Goal: Find specific page/section: Find specific page/section

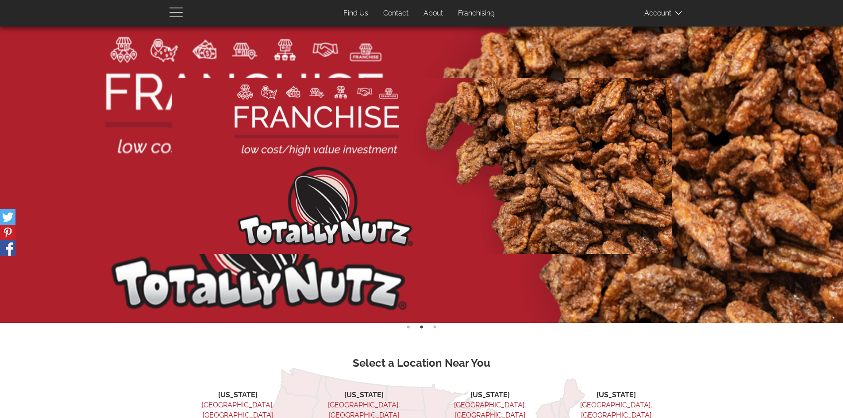
click at [174, 16] on span "button" at bounding box center [176, 16] width 13 height 1
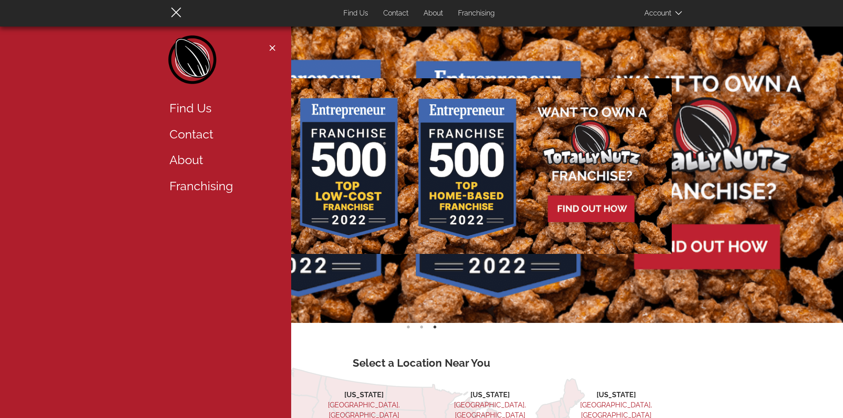
click at [200, 108] on link "Find Us" at bounding box center [220, 109] width 115 height 26
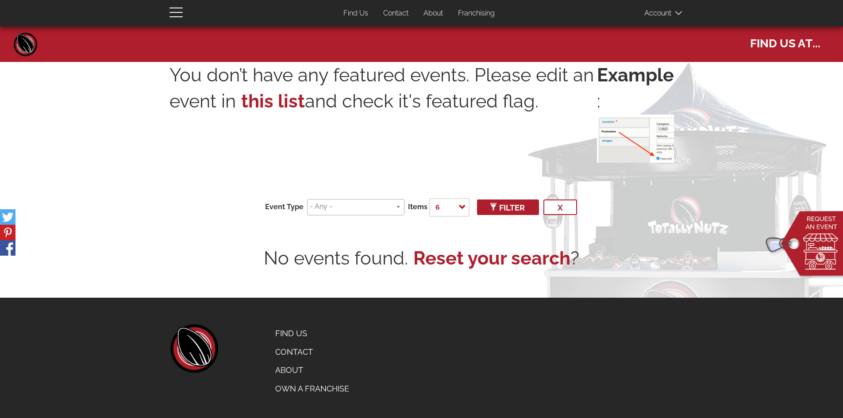
select select
